Goal: Information Seeking & Learning: Learn about a topic

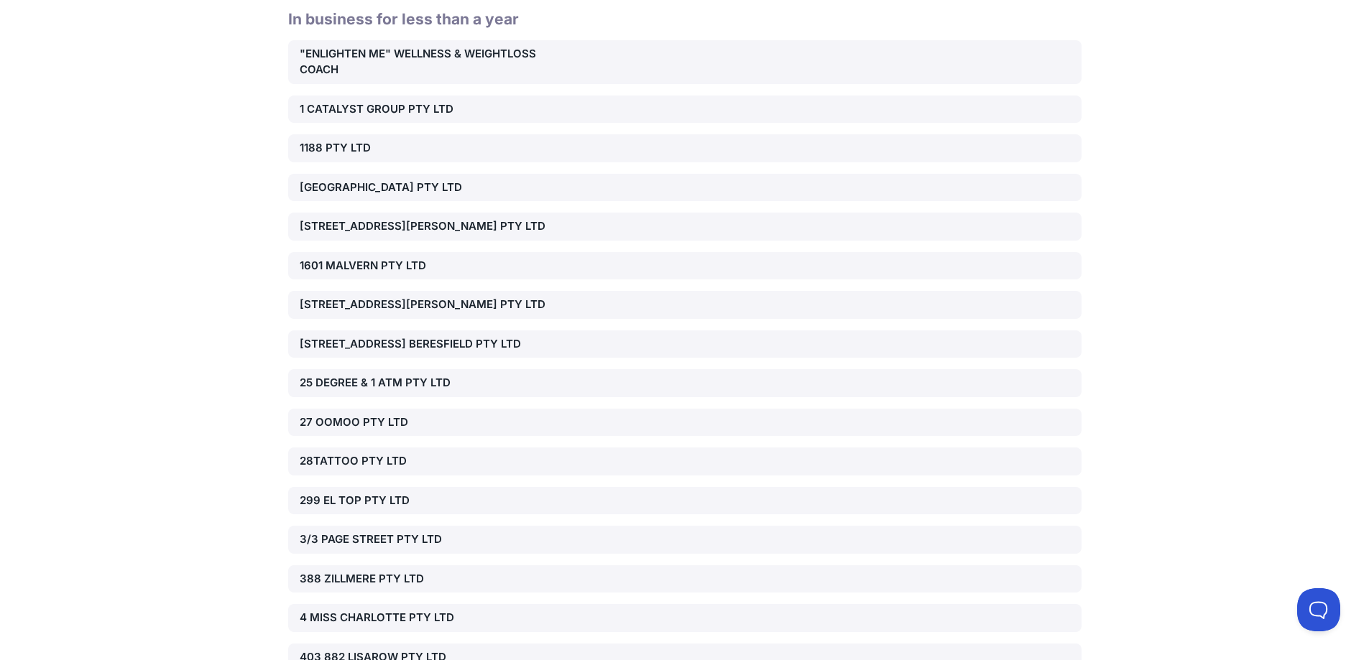
scroll to position [25435, 0]
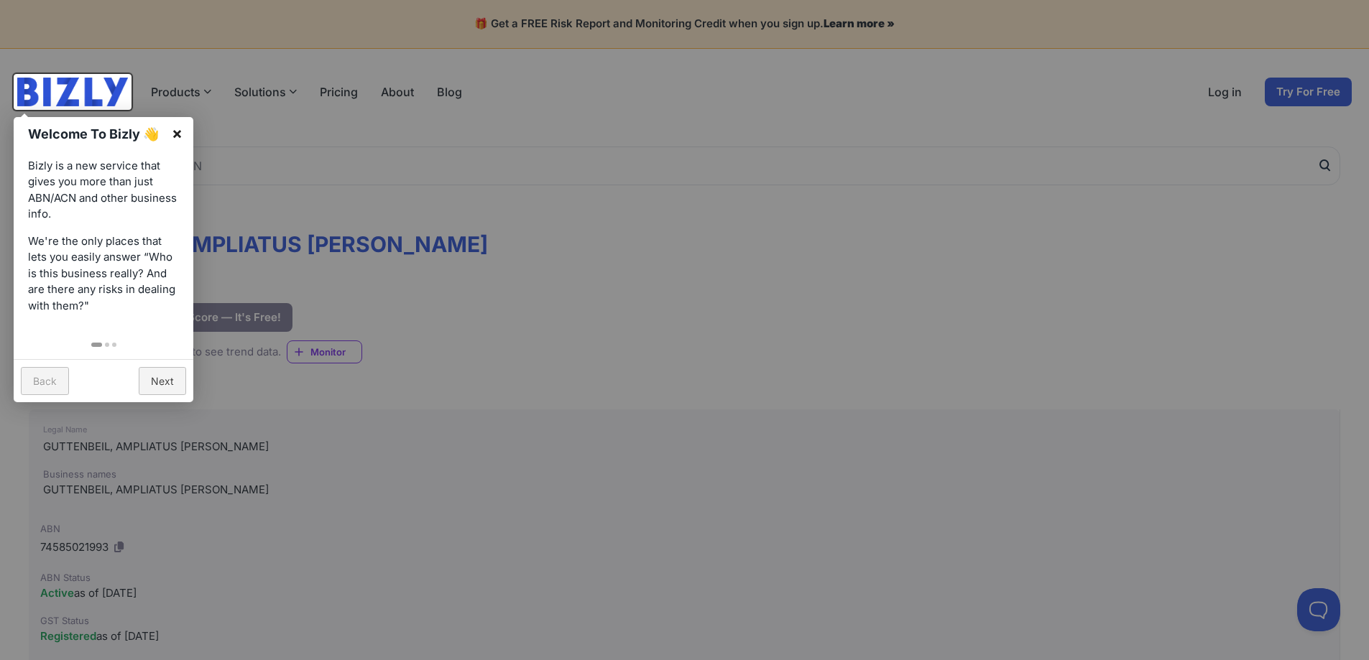
click at [179, 130] on link "×" at bounding box center [177, 133] width 32 height 32
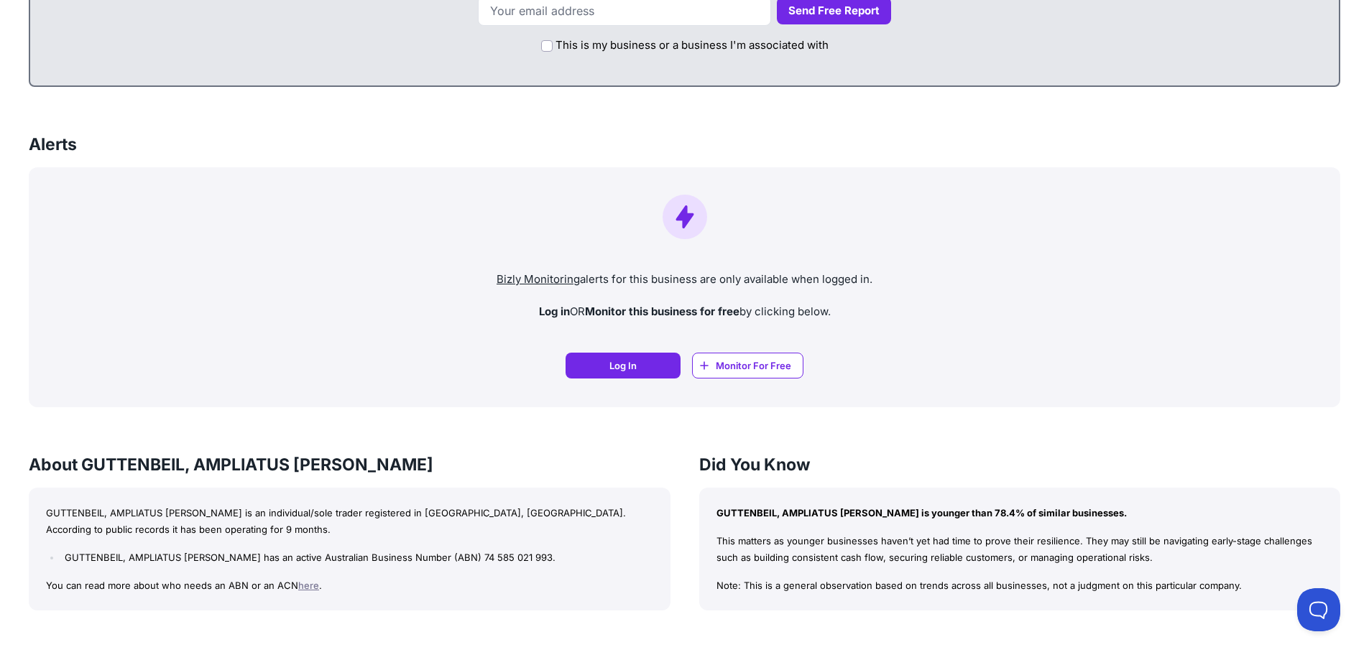
scroll to position [1221, 0]
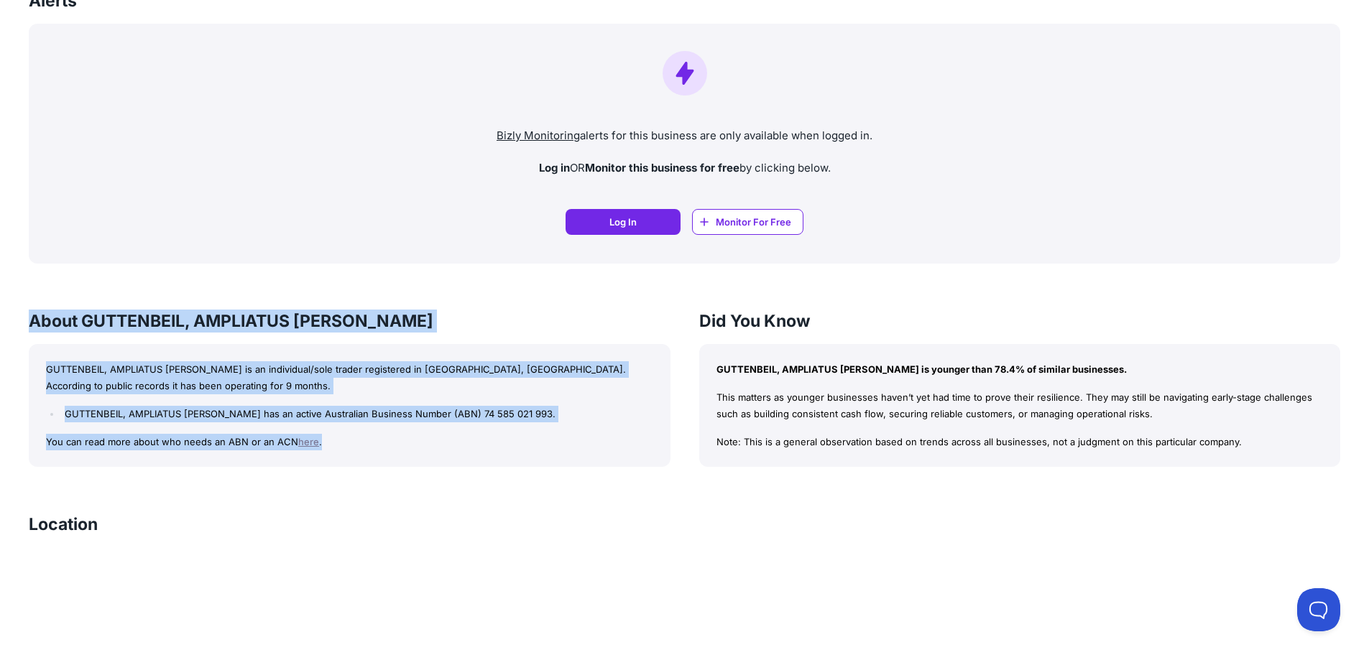
drag, startPoint x: 361, startPoint y: 452, endPoint x: 27, endPoint y: 327, distance: 356.1
click at [27, 327] on div "GUTTENBEIL, AMPLIATUS JEREMIAH RAELI Bizly Score: View Risk Score — It's Free! …" at bounding box center [684, 148] width 1369 height 2469
copy div "About GUTTENBEIL, AMPLIATUS JEREMIAH RAELI GUTTENBEIL, AMPLIATUS JEREMIAH RAELI…"
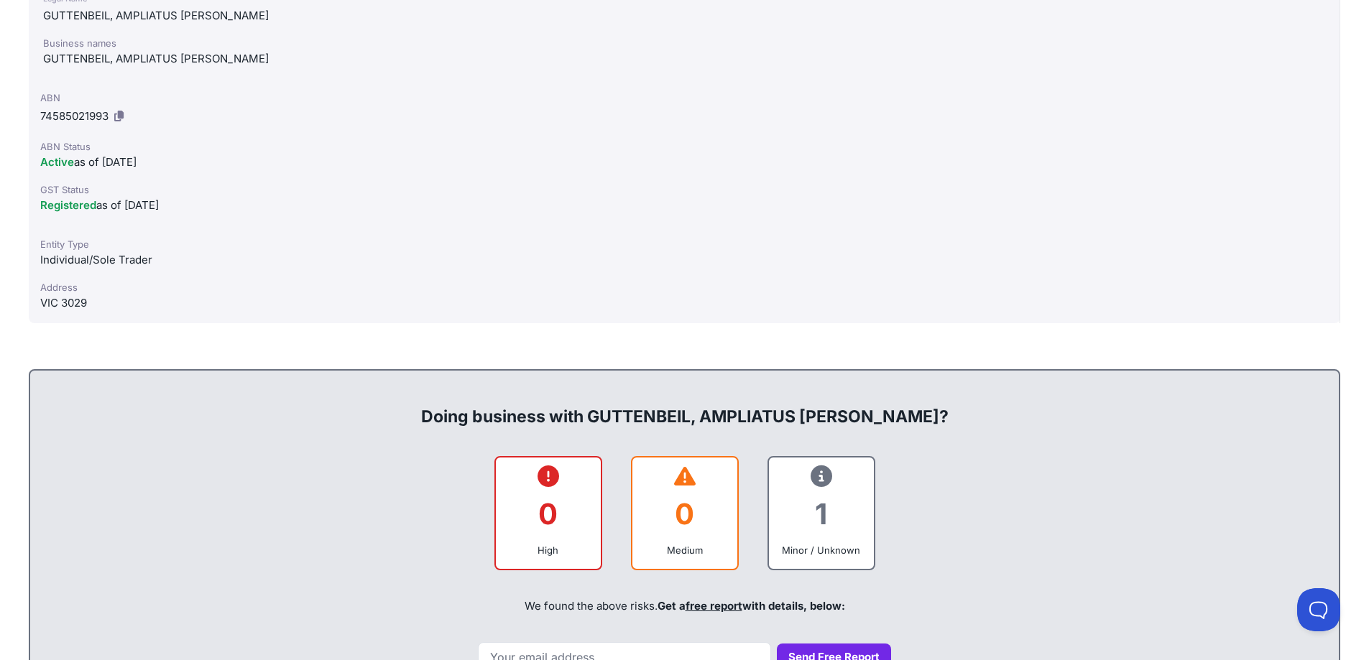
scroll to position [359, 0]
